Goal: Task Accomplishment & Management: Use online tool/utility

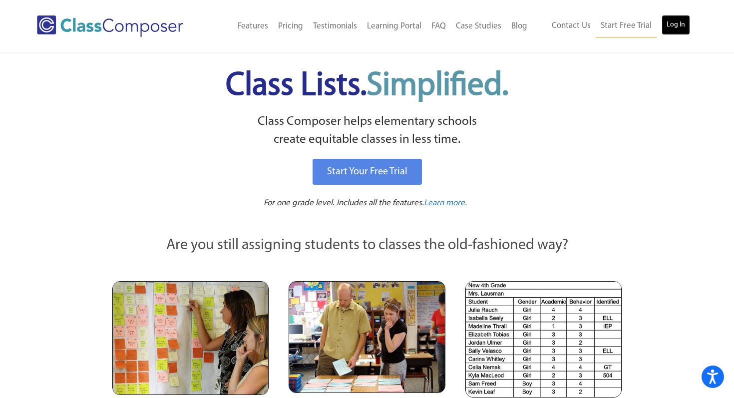
click at [679, 21] on link "Log In" at bounding box center [676, 25] width 28 height 20
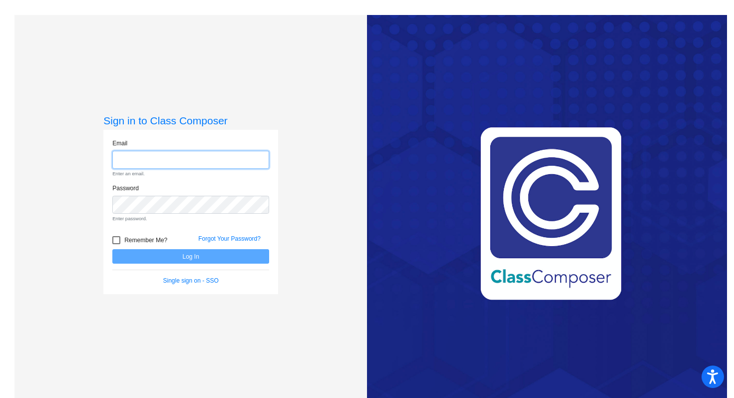
type input "[EMAIL_ADDRESS][DOMAIN_NAME]"
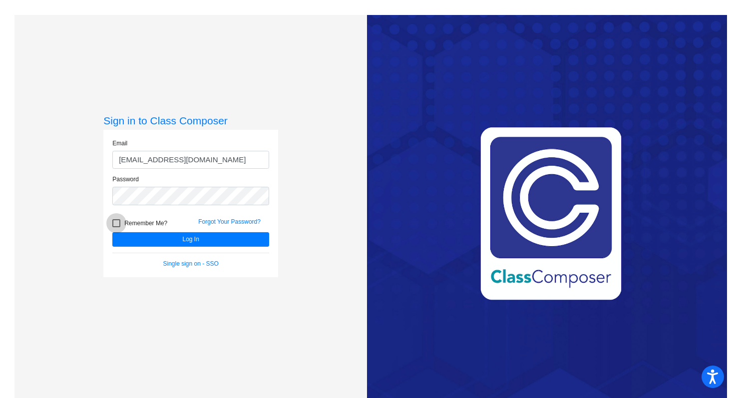
click at [116, 225] on div at bounding box center [116, 223] width 8 height 8
click at [116, 227] on input "Remember Me?" at bounding box center [116, 227] width 0 height 0
checkbox input "true"
click at [184, 238] on button "Log In" at bounding box center [190, 239] width 157 height 14
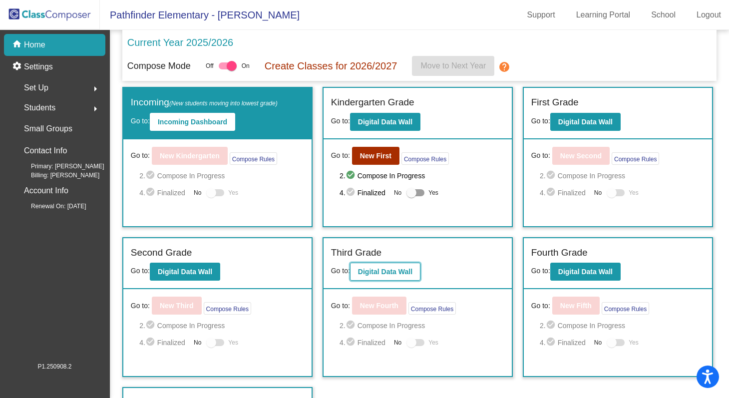
click at [378, 267] on button "Digital Data Wall" at bounding box center [385, 272] width 70 height 18
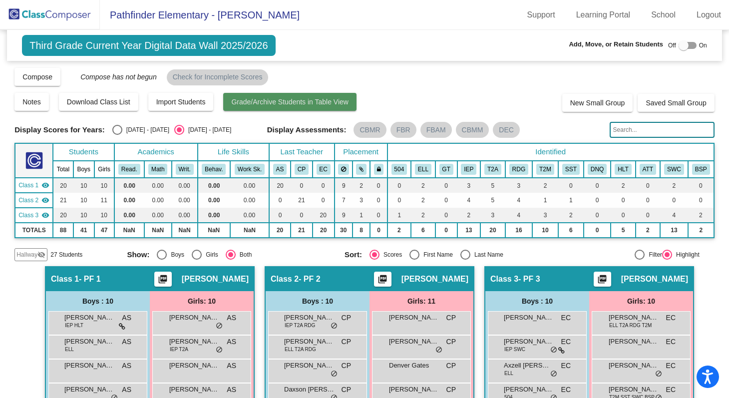
click at [290, 97] on button "Grade/Archive Students in Table View" at bounding box center [289, 102] width 133 height 18
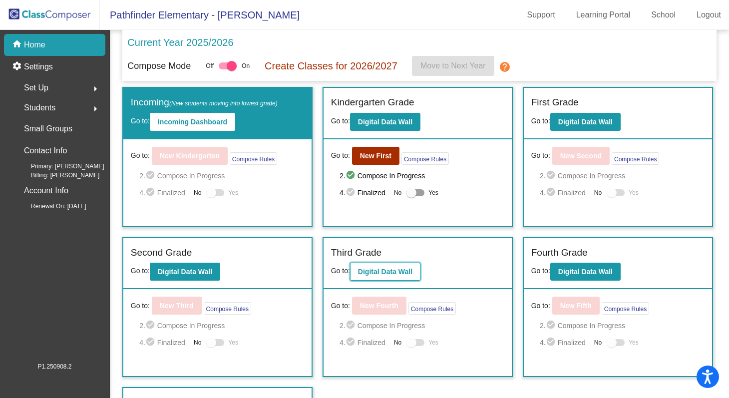
click at [370, 280] on button "Digital Data Wall" at bounding box center [385, 272] width 70 height 18
